Goal: Task Accomplishment & Management: Use online tool/utility

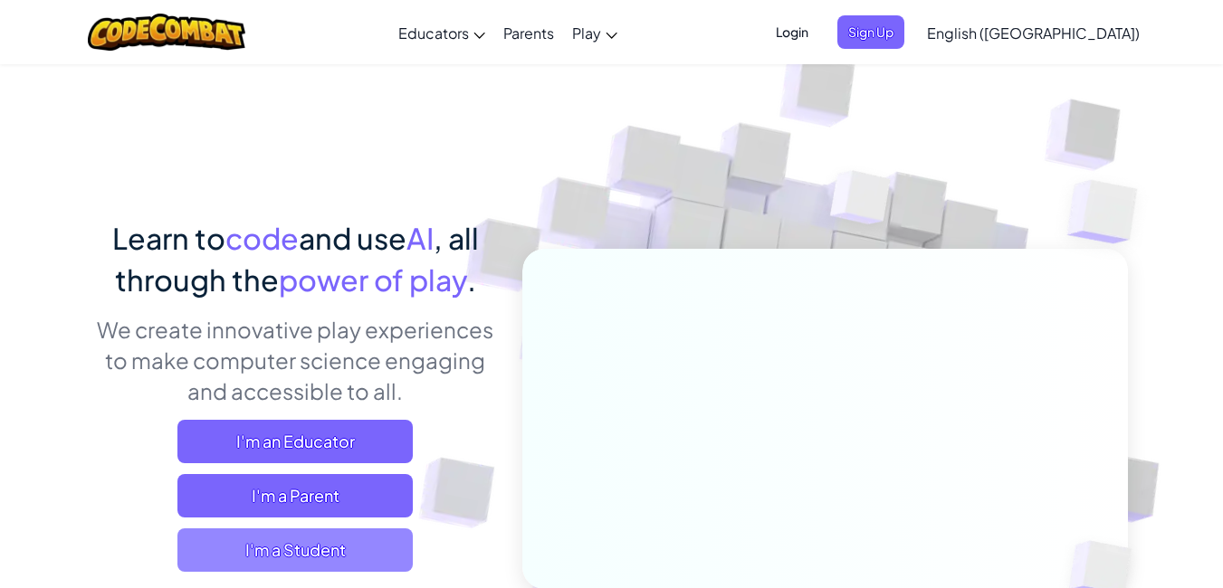
click at [304, 543] on span "I'm a Student" at bounding box center [294, 550] width 235 height 43
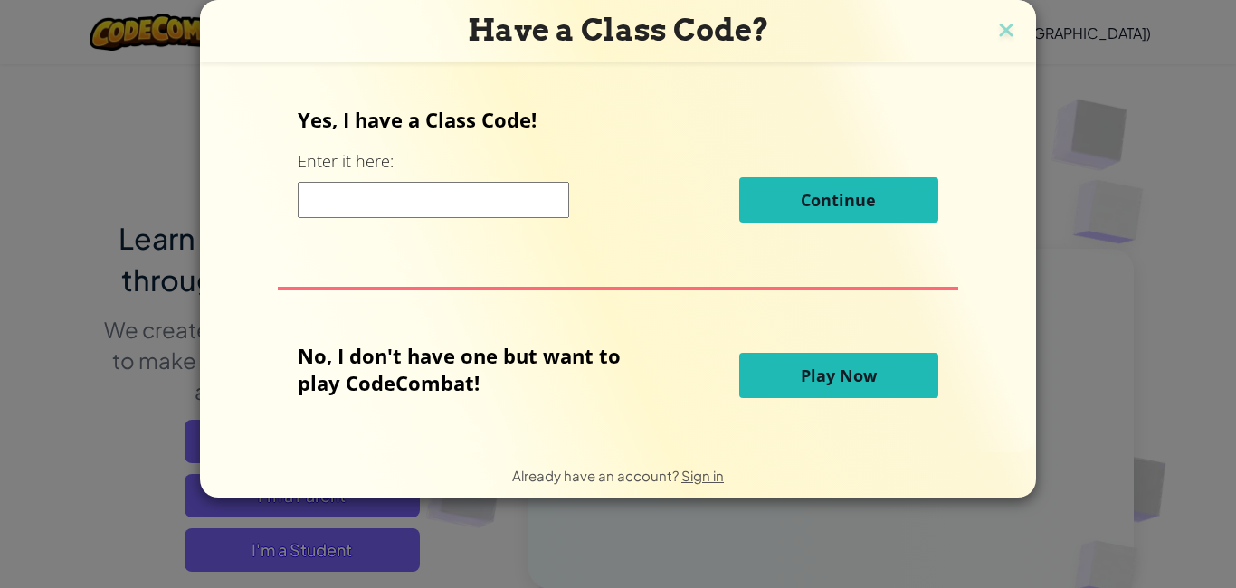
click at [832, 383] on span "Play Now" at bounding box center [839, 376] width 76 height 22
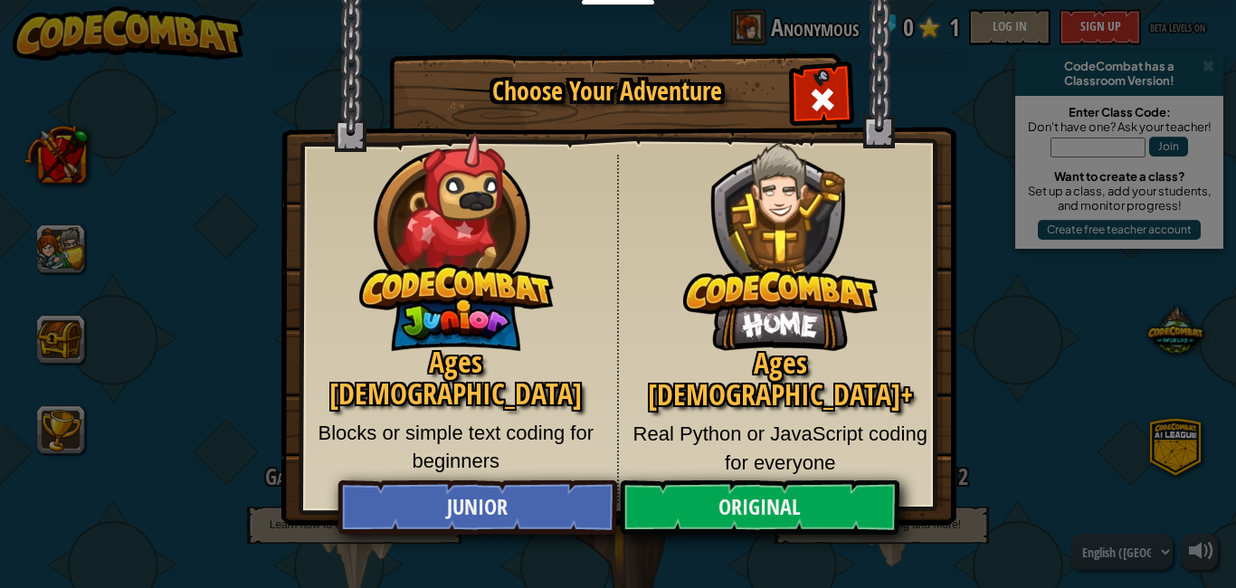
click at [488, 473] on div "Ages [DEMOGRAPHIC_DATA] Blocks or simple text coding for beginners" at bounding box center [457, 329] width 324 height 348
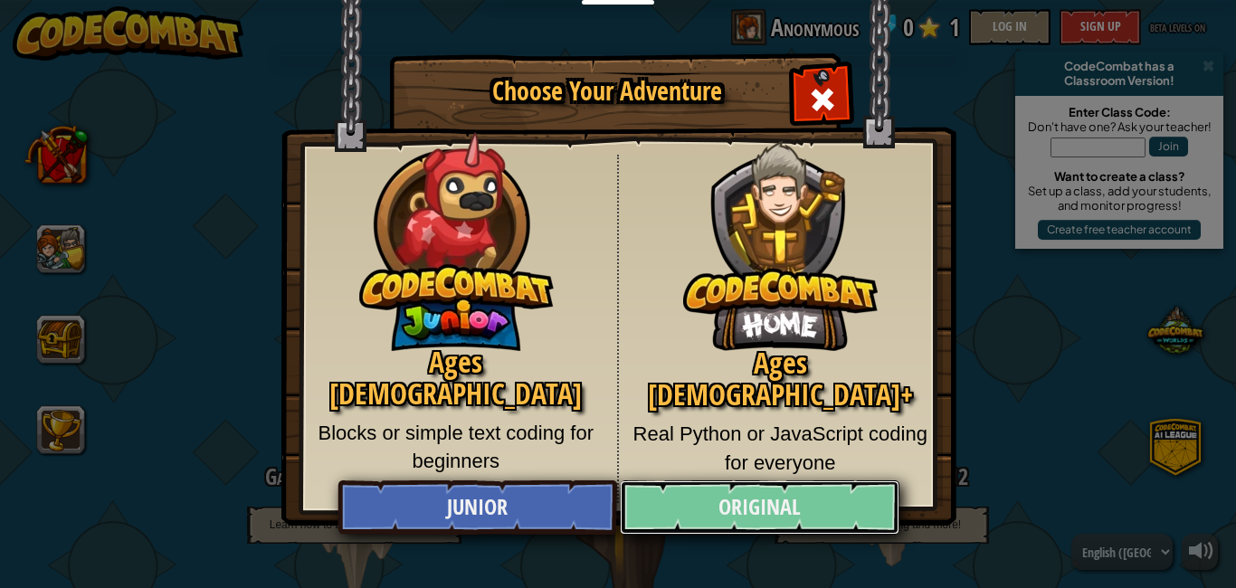
click at [816, 494] on link "Original" at bounding box center [759, 508] width 279 height 54
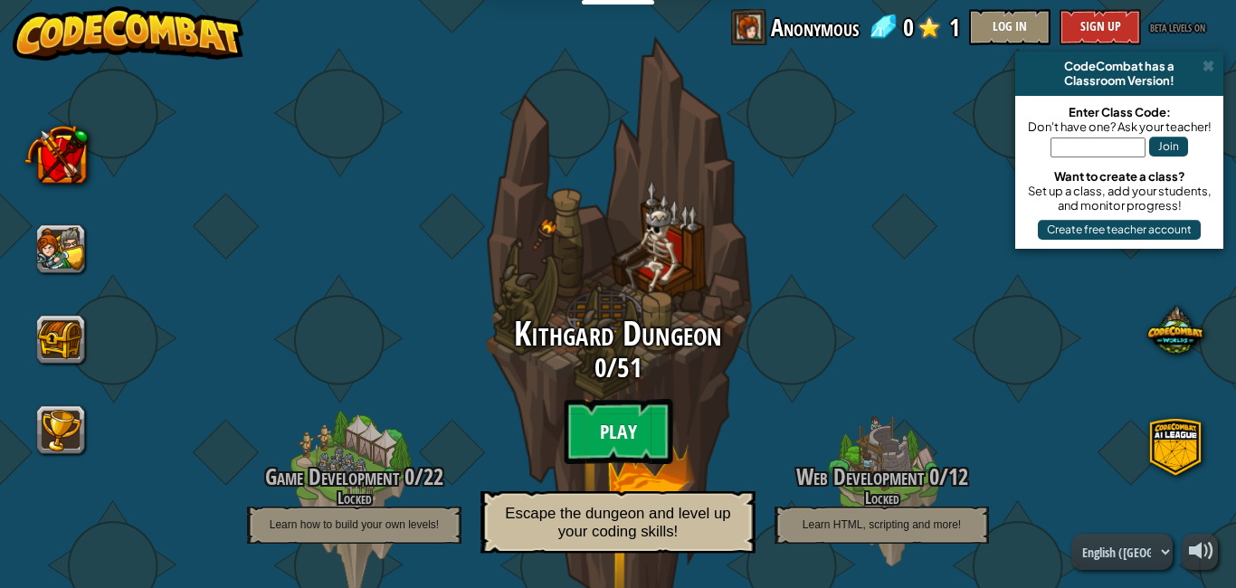
click at [604, 431] on btn "Play" at bounding box center [618, 431] width 109 height 65
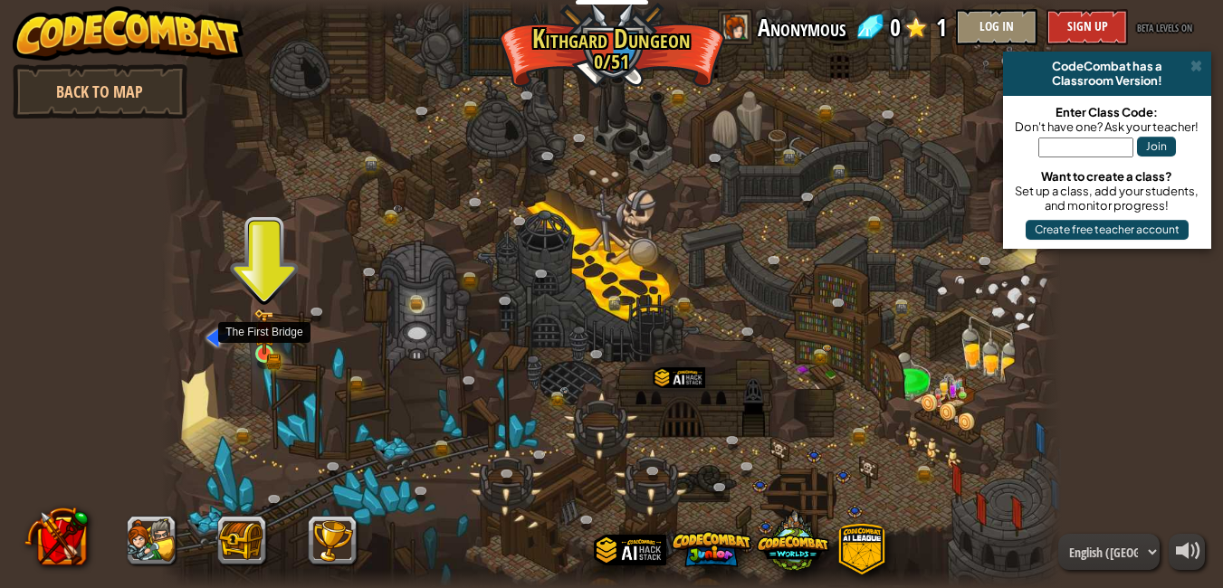
click at [254, 336] on img at bounding box center [264, 332] width 22 height 47
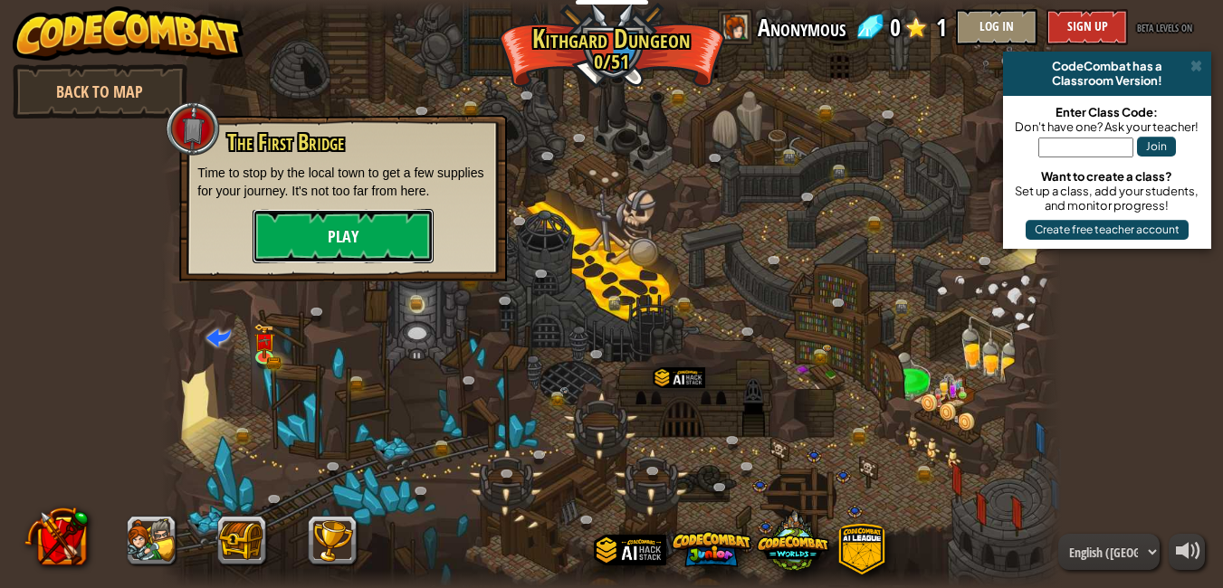
click at [329, 259] on button "Play" at bounding box center [343, 236] width 181 height 54
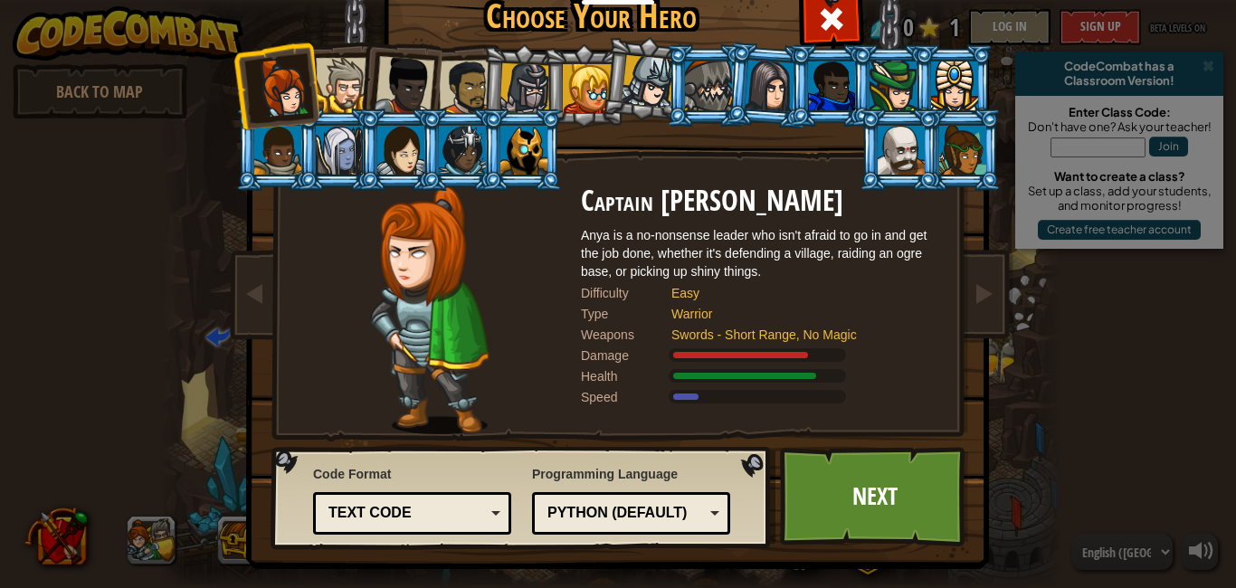
click at [705, 514] on div "Python (Default)" at bounding box center [631, 514] width 175 height 28
click at [857, 503] on link "Next" at bounding box center [874, 497] width 189 height 100
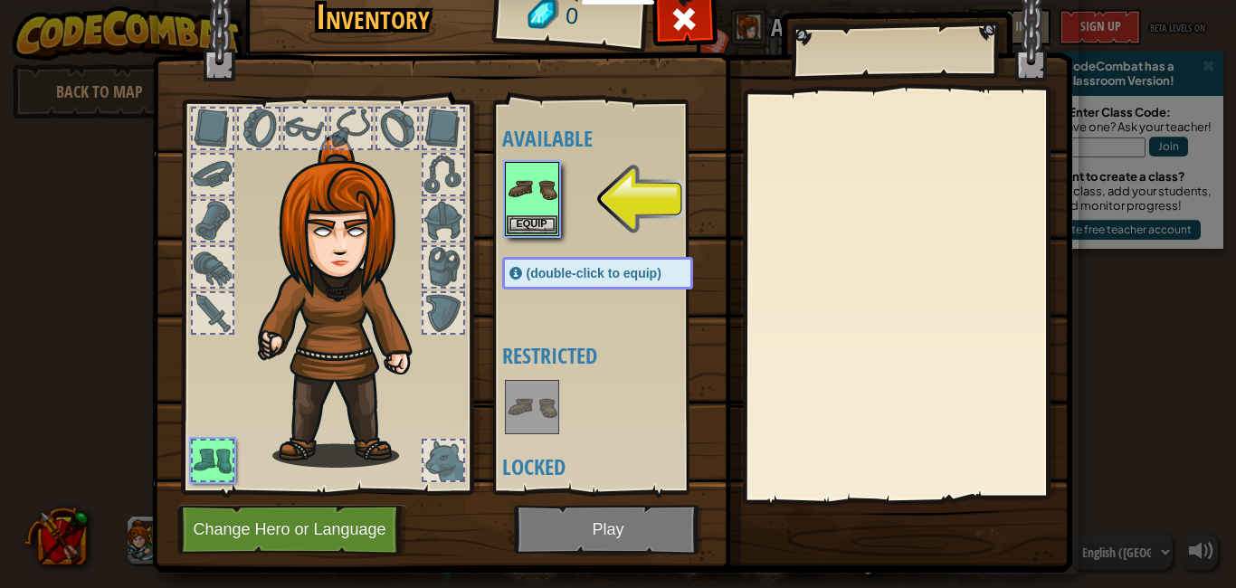
click at [566, 539] on img at bounding box center [612, 244] width 921 height 657
click at [537, 187] on img at bounding box center [532, 189] width 51 height 51
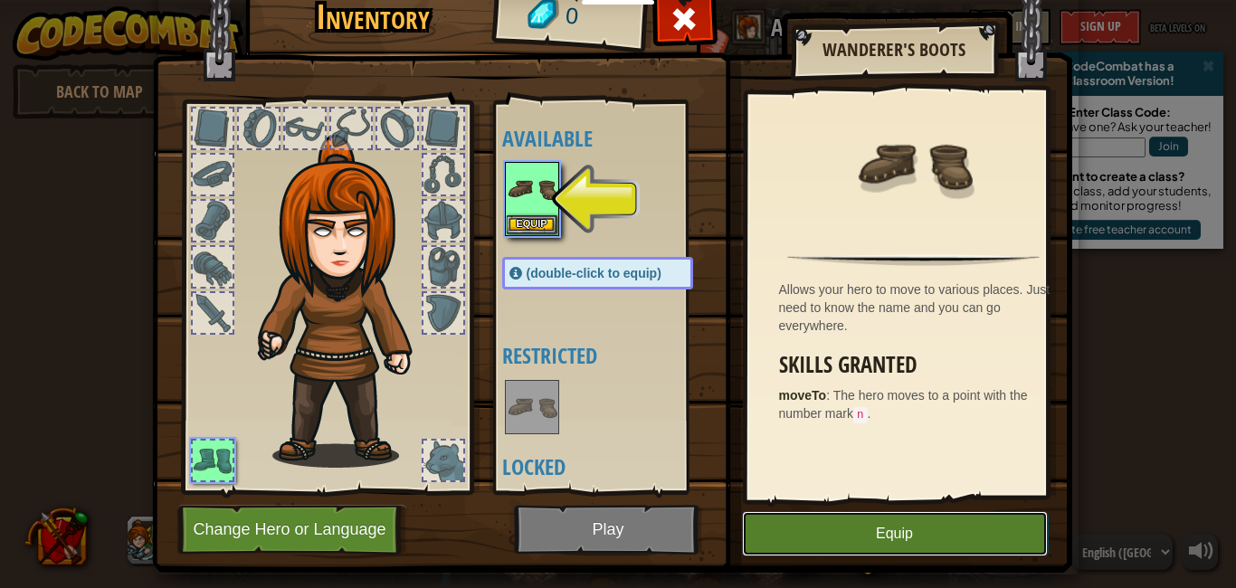
click at [874, 550] on button "Equip" at bounding box center [895, 533] width 306 height 45
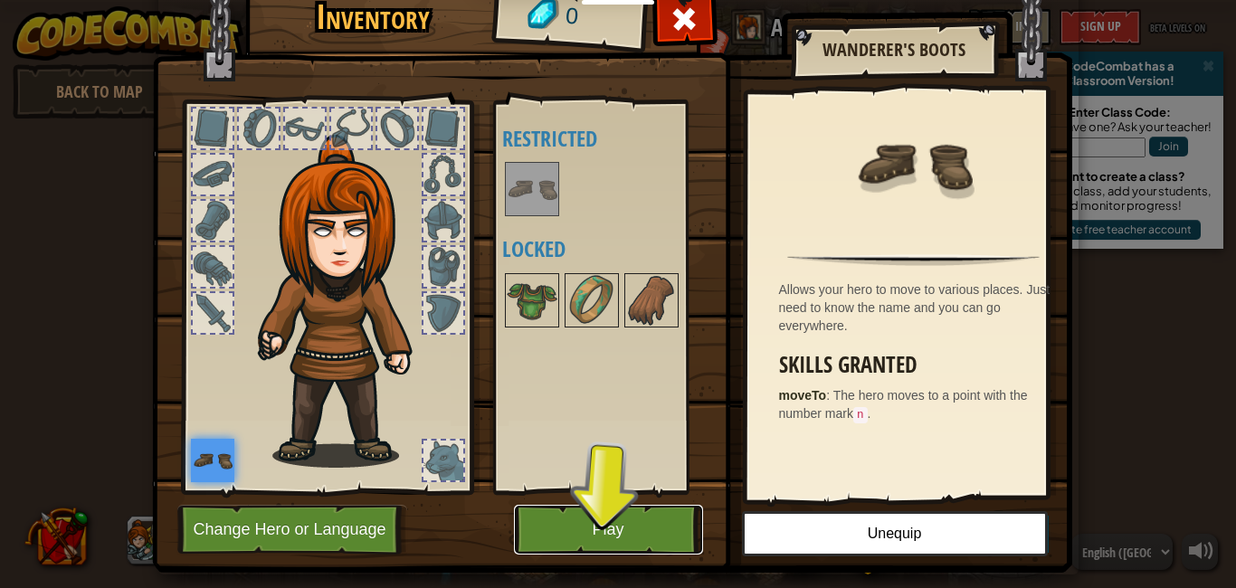
click at [600, 532] on button "Play" at bounding box center [608, 530] width 189 height 50
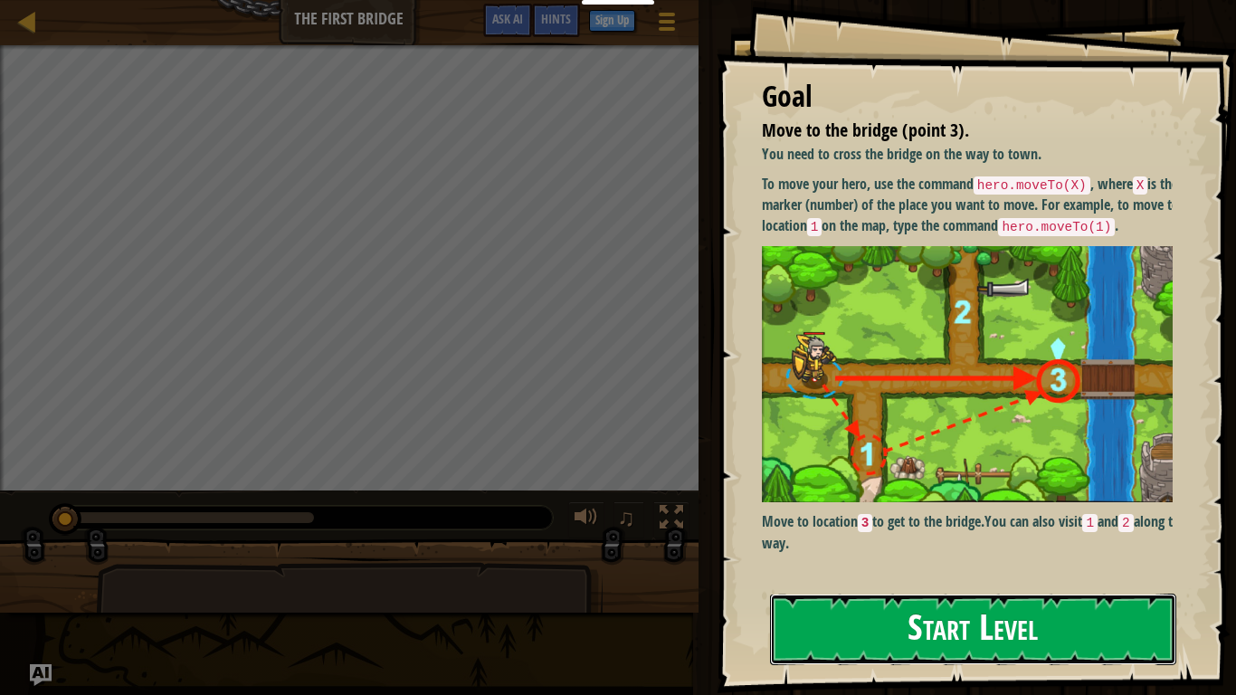
click at [1079, 587] on button "Start Level" at bounding box center [973, 630] width 406 height 72
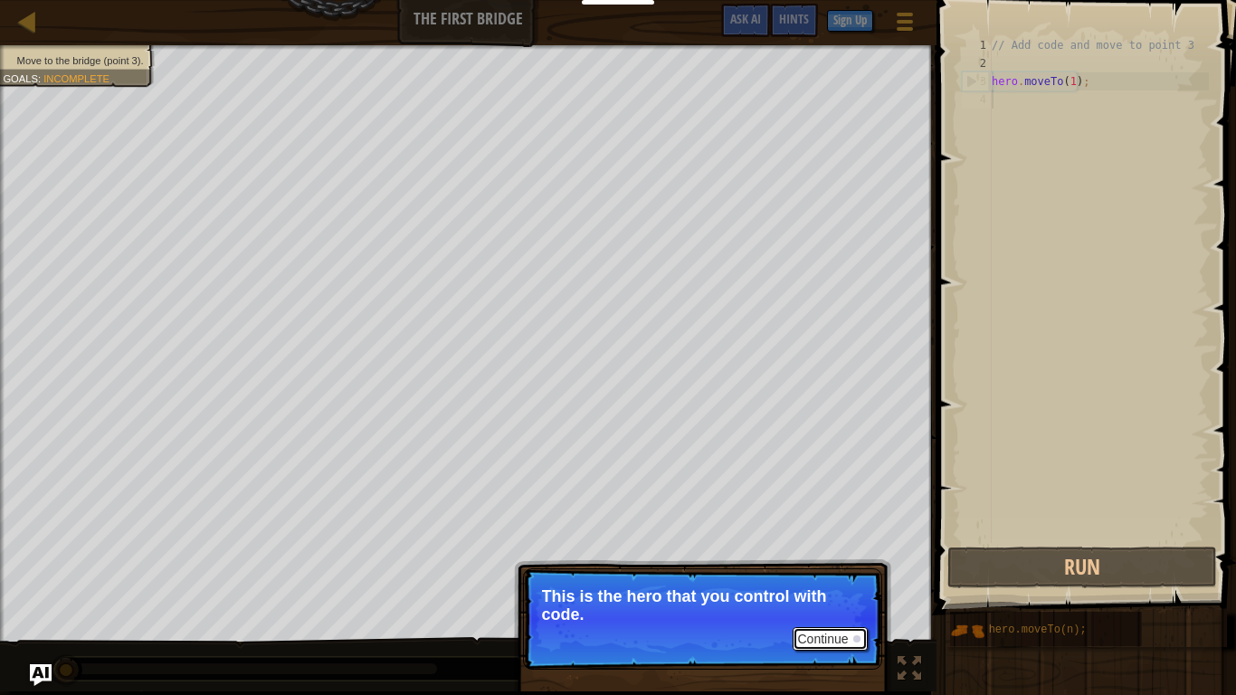
click at [833, 587] on button "Continue" at bounding box center [830, 639] width 75 height 24
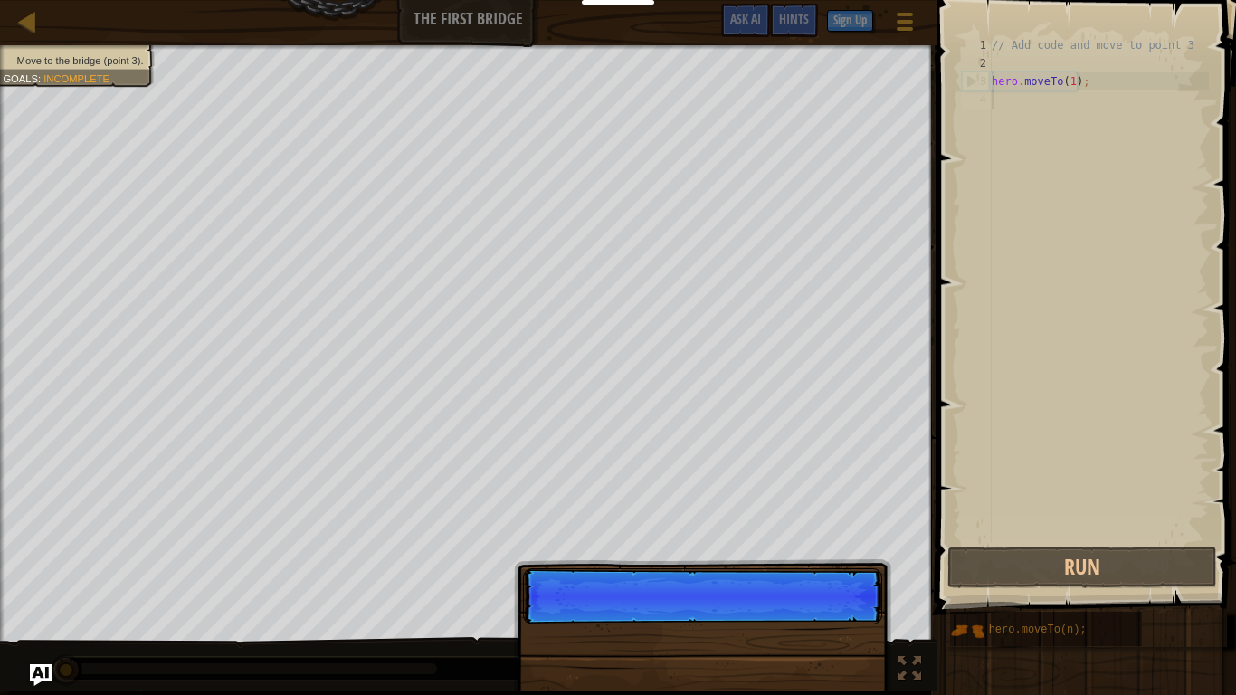
scroll to position [8, 0]
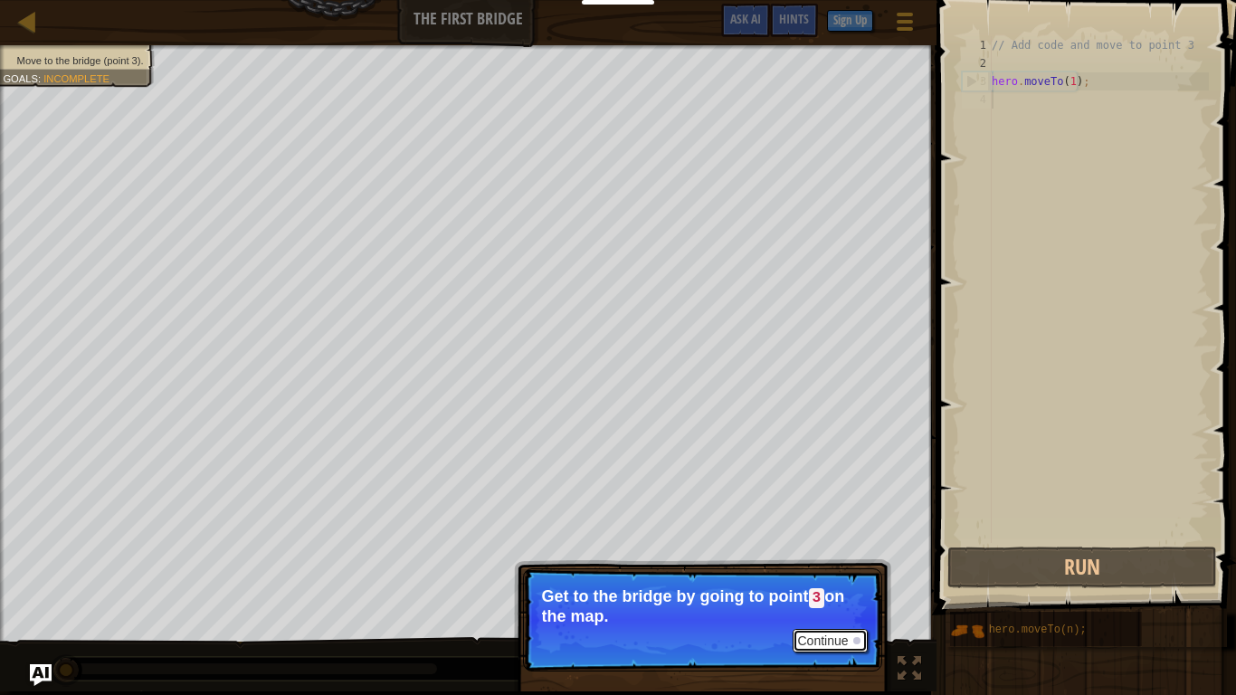
click at [850, 587] on button "Continue" at bounding box center [830, 641] width 75 height 24
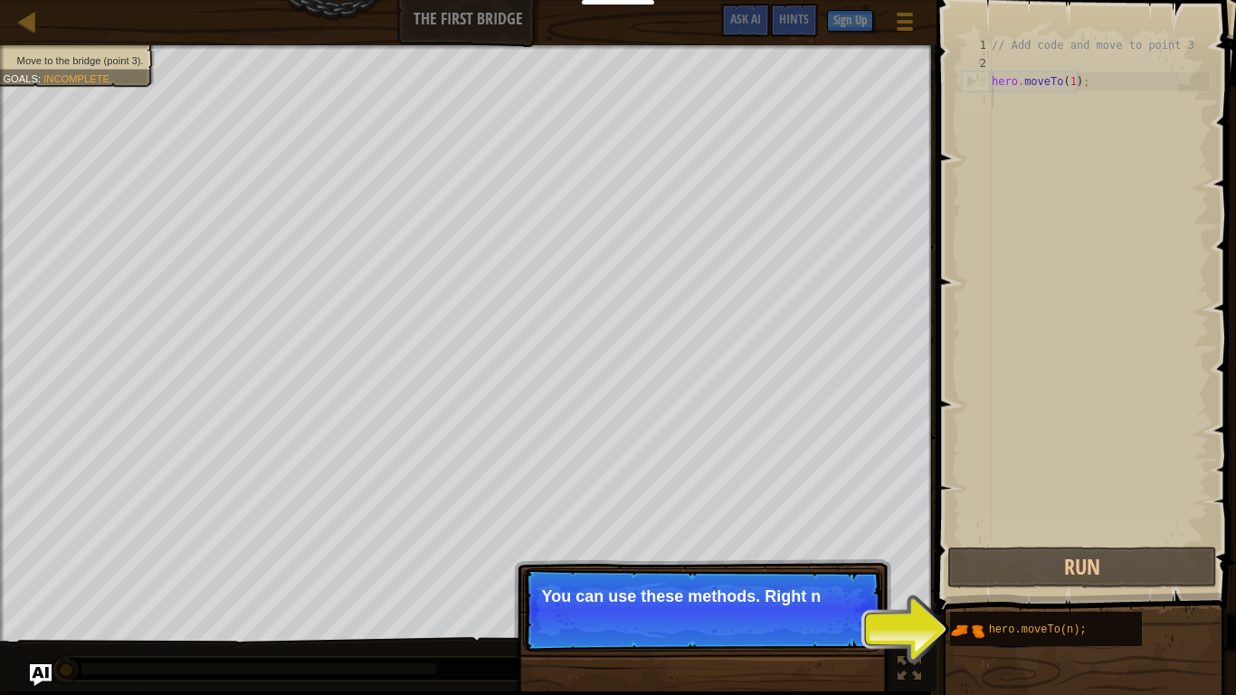
click at [886, 587] on div "Continue You can use these methods. Right n" at bounding box center [702, 702] width 377 height 268
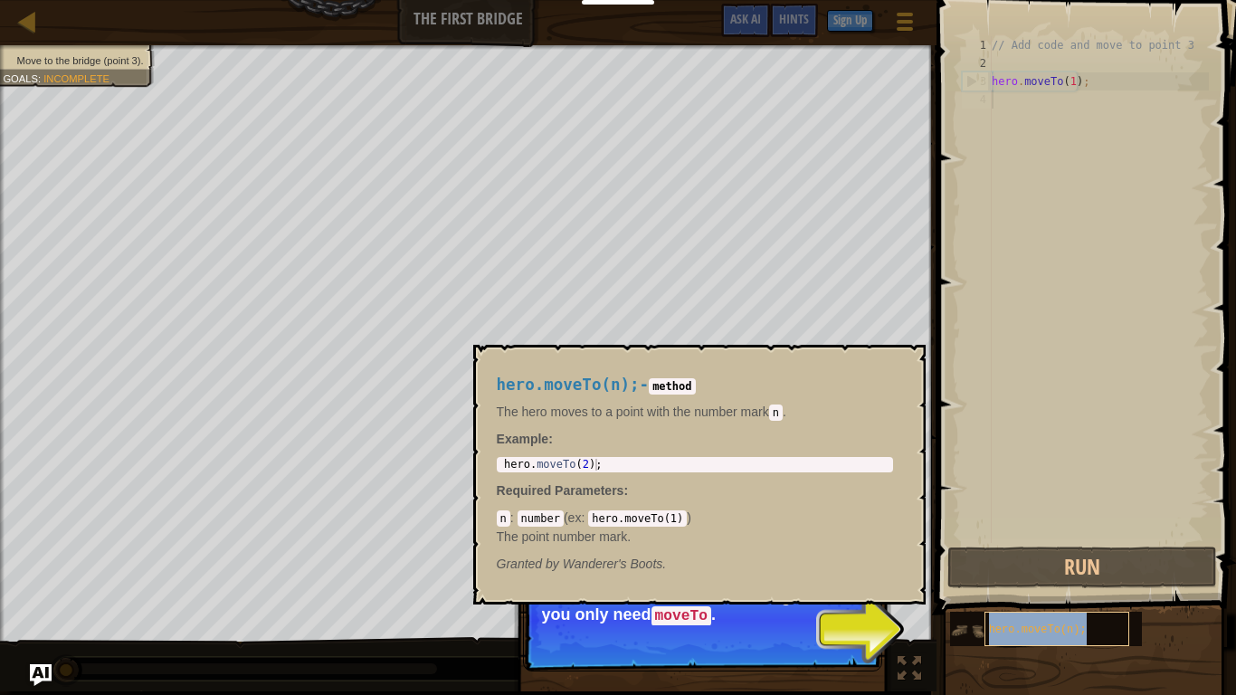
click at [1059, 587] on span "hero.moveTo(n);" at bounding box center [1038, 630] width 98 height 13
click at [998, 587] on span "hero.moveTo(n);" at bounding box center [1038, 630] width 98 height 13
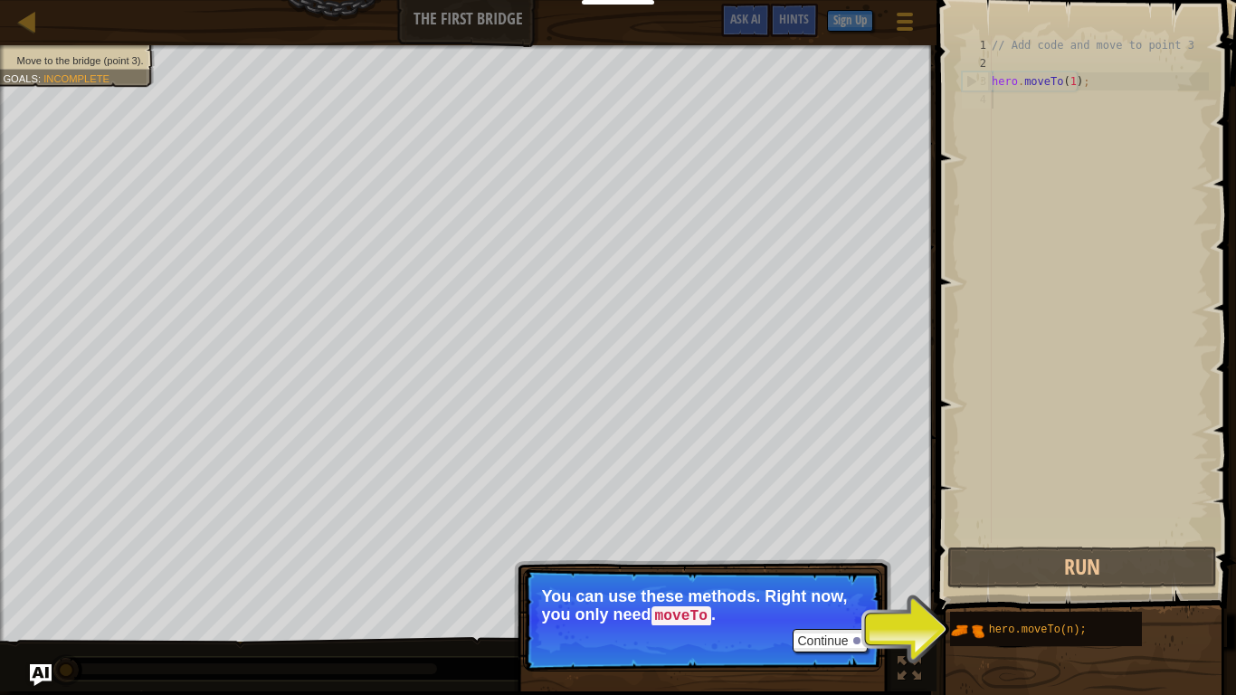
click at [850, 587] on p "Continue You can use these methods. Right now, you only need moveTo ." at bounding box center [702, 619] width 359 height 103
click at [834, 587] on button "Continue" at bounding box center [830, 641] width 75 height 24
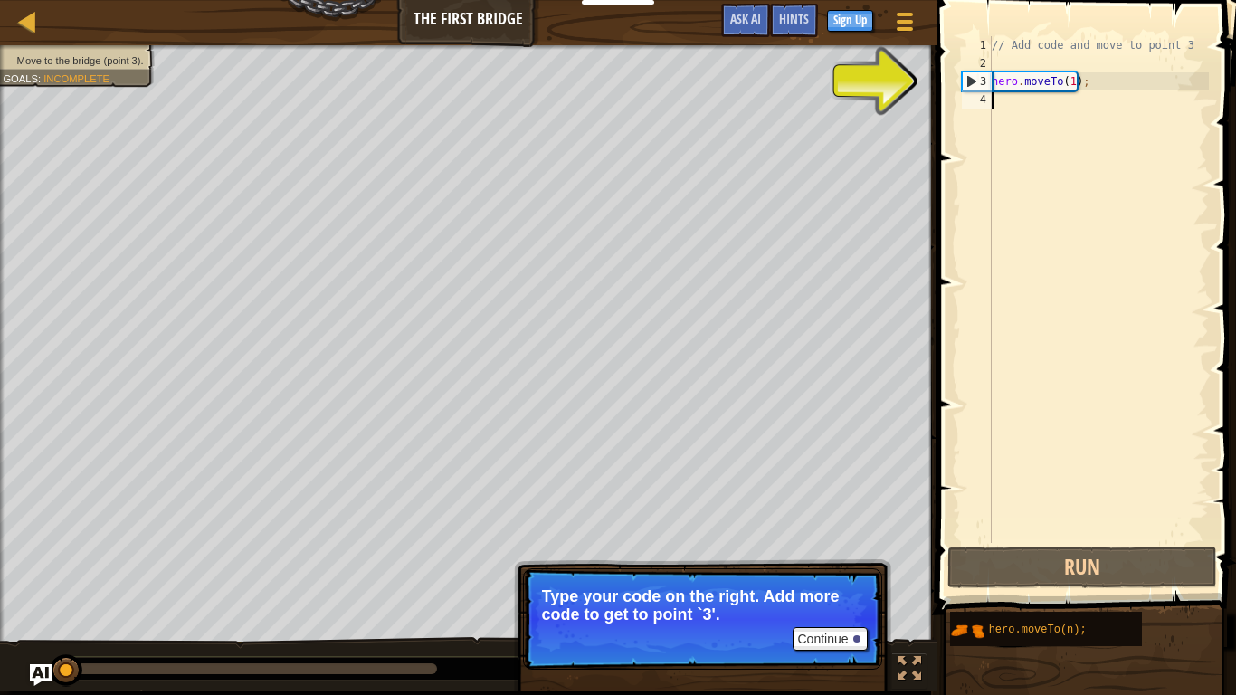
click at [1024, 74] on div "// Add code and move to point 3 hero . moveTo ( 1 ) ;" at bounding box center [1098, 307] width 221 height 543
type textarea "hero.moveTo(1);"
click at [1074, 120] on div "// Add code and move to point 3 hero . moveTo ( 1 ) ;" at bounding box center [1098, 307] width 221 height 543
click at [1013, 116] on div "// Add code and move to point 3 hero . moveTo ( 1 ) ;" at bounding box center [1098, 307] width 221 height 543
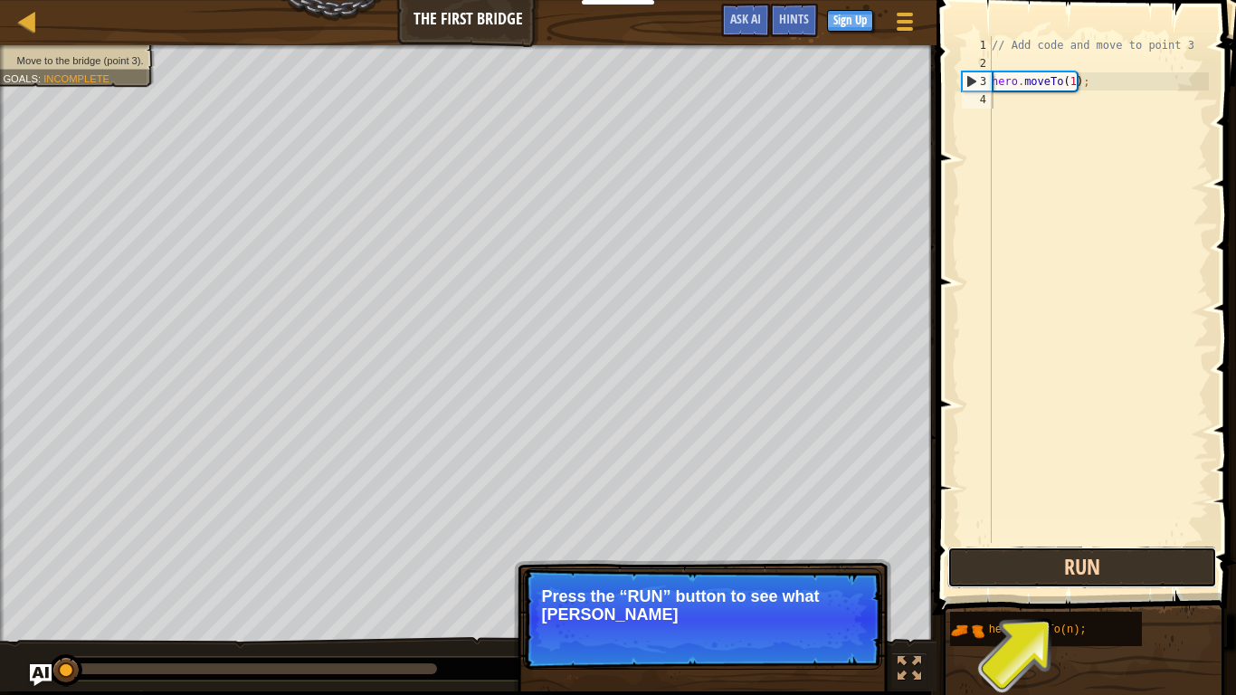
click at [1102, 574] on button "Run" at bounding box center [1083, 568] width 270 height 42
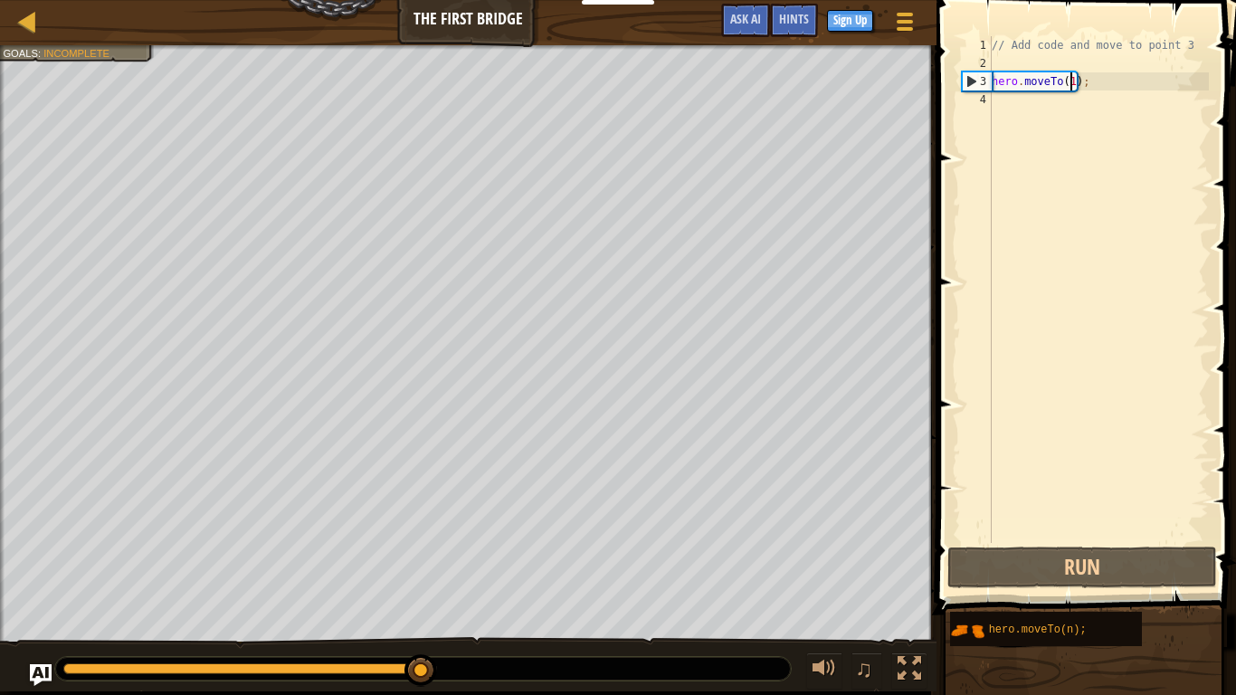
click at [1068, 78] on div "// Add code and move to point 3 hero . moveTo ( 1 ) ;" at bounding box center [1098, 307] width 221 height 543
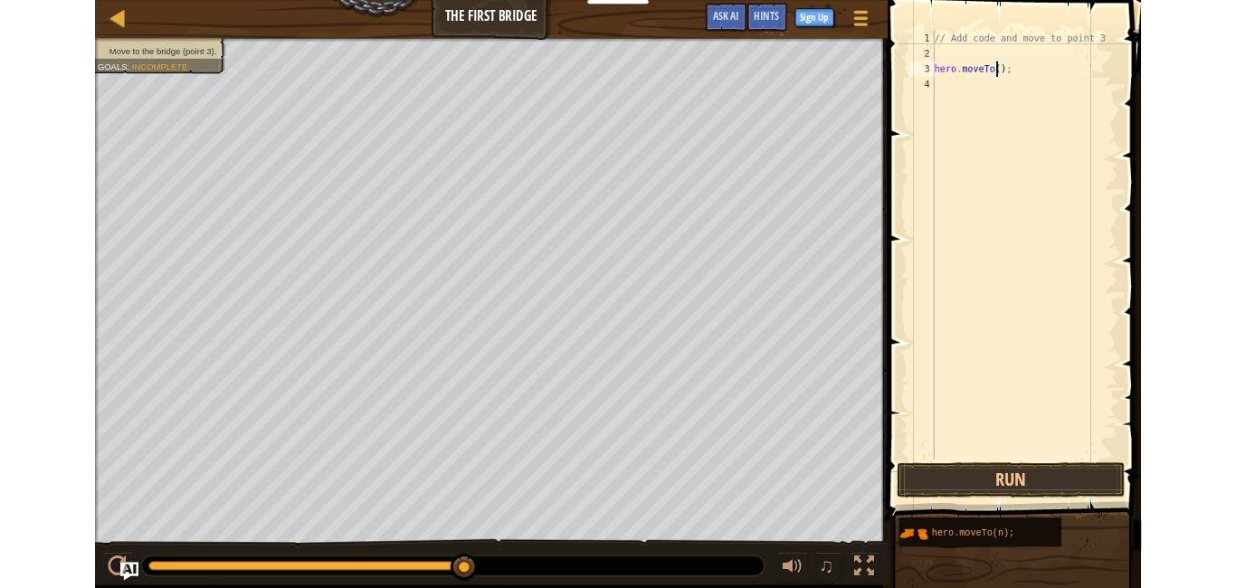
scroll to position [8, 6]
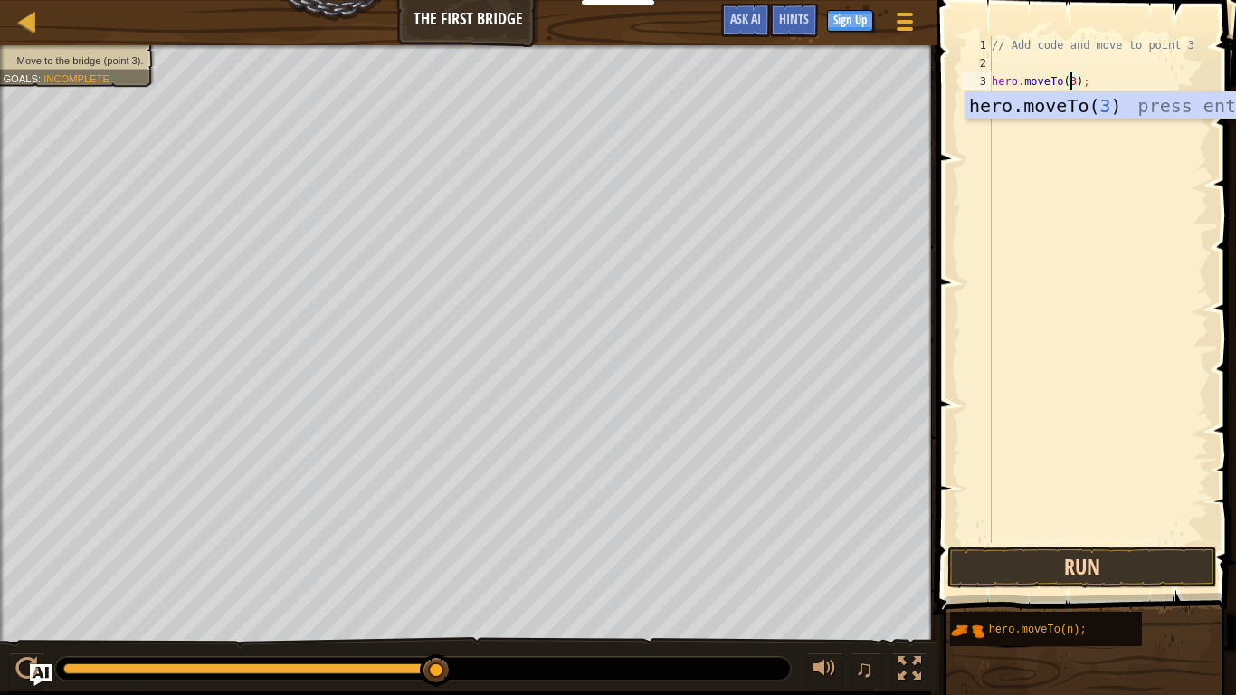
type textarea "hero.moveTo(3);"
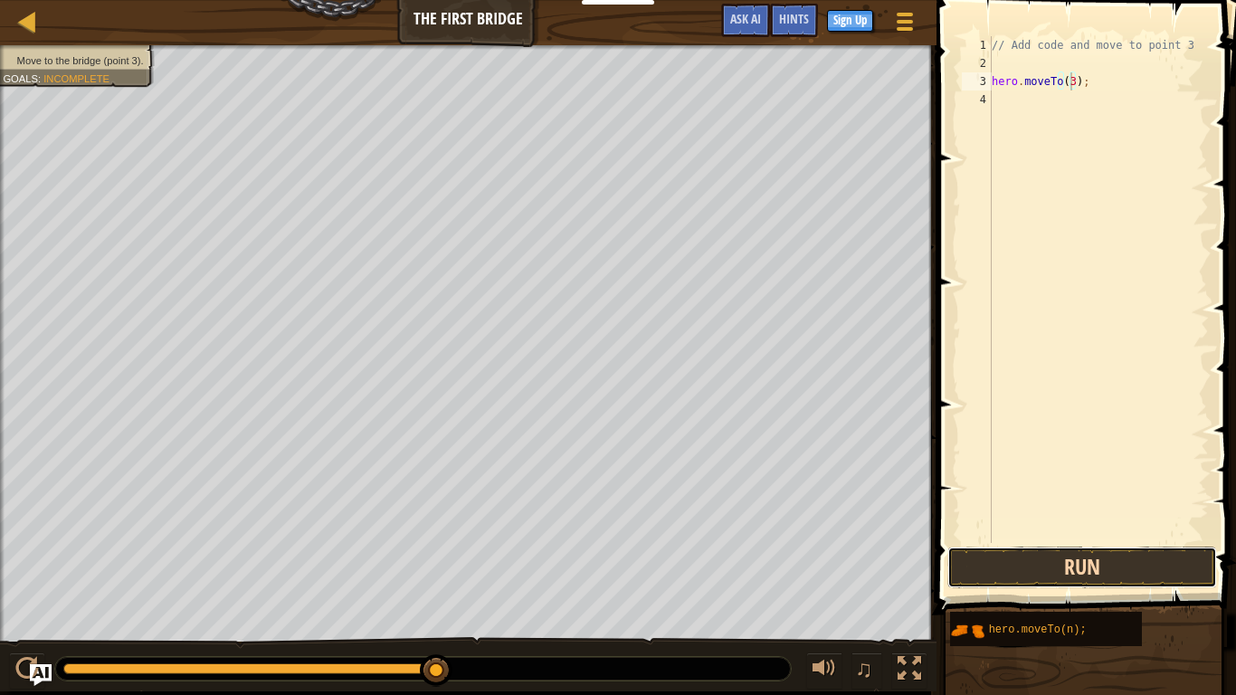
click at [1088, 567] on button "Run" at bounding box center [1083, 568] width 270 height 42
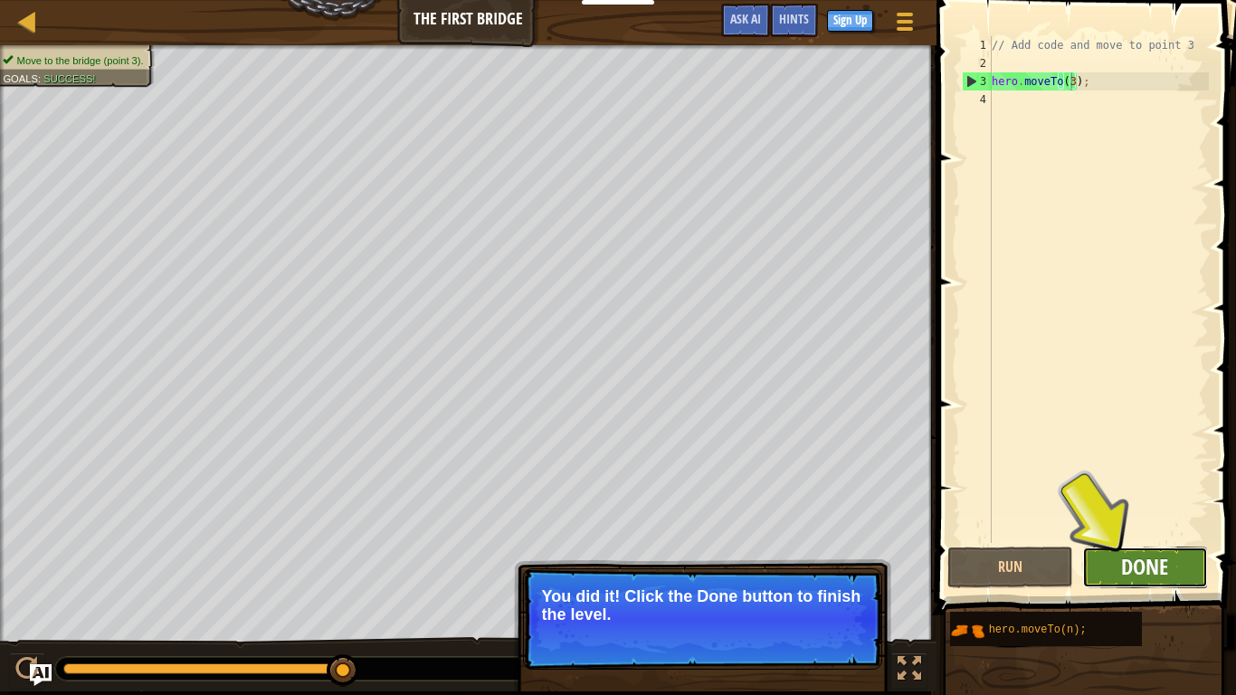
click at [1146, 559] on span "Done" at bounding box center [1144, 566] width 47 height 29
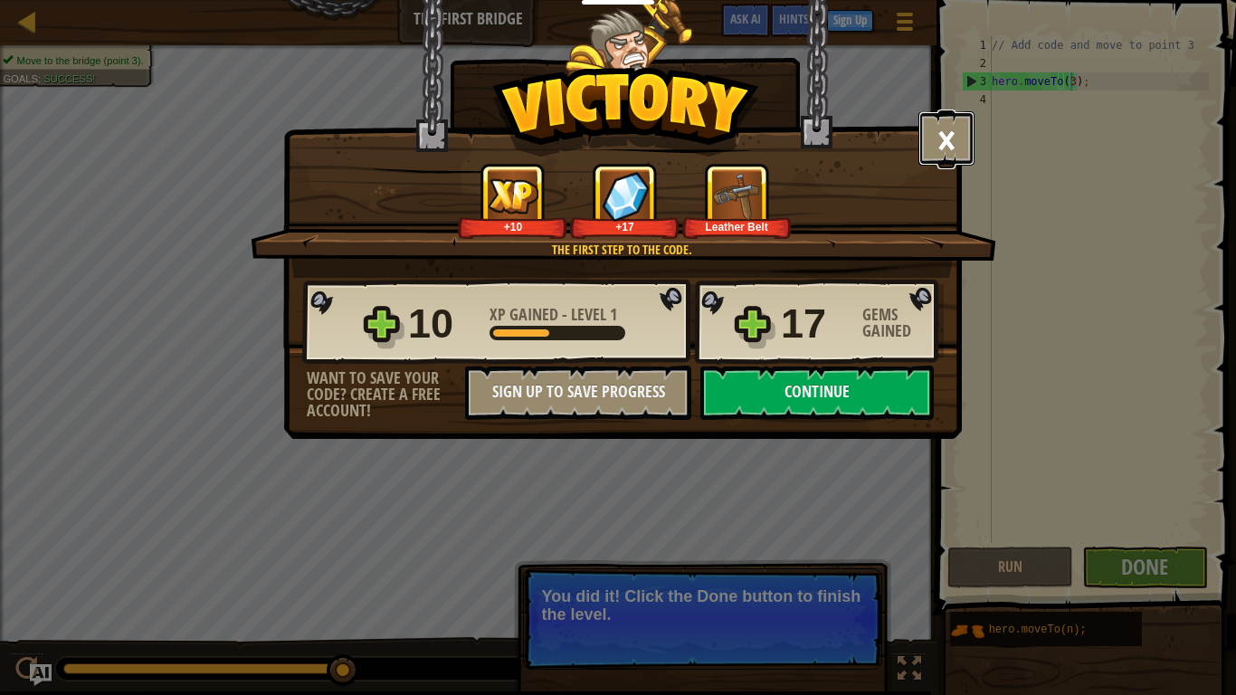
click at [959, 151] on button "×" at bounding box center [947, 138] width 56 height 54
